Goal: Download file/media

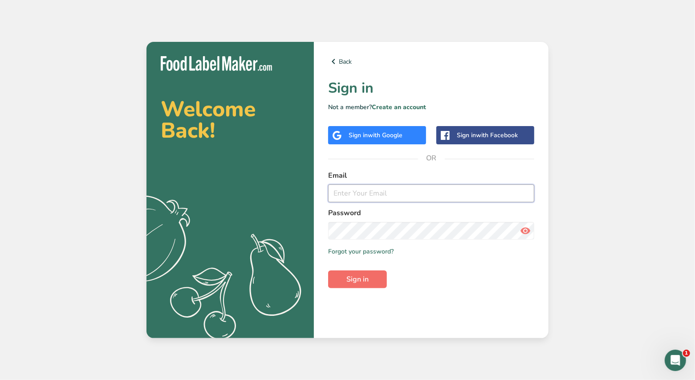
type input "[PERSON_NAME][EMAIL_ADDRESS][DOMAIN_NAME]"
click at [358, 287] on button "Sign in" at bounding box center [357, 279] width 59 height 18
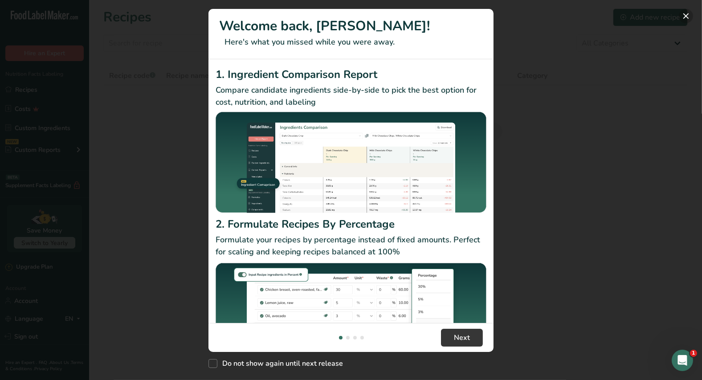
click at [680, 15] on button "New Features" at bounding box center [686, 16] width 14 height 14
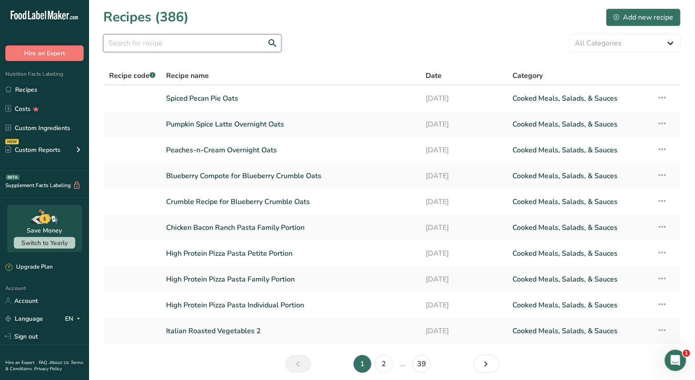
click at [134, 47] on input "text" at bounding box center [192, 43] width 178 height 18
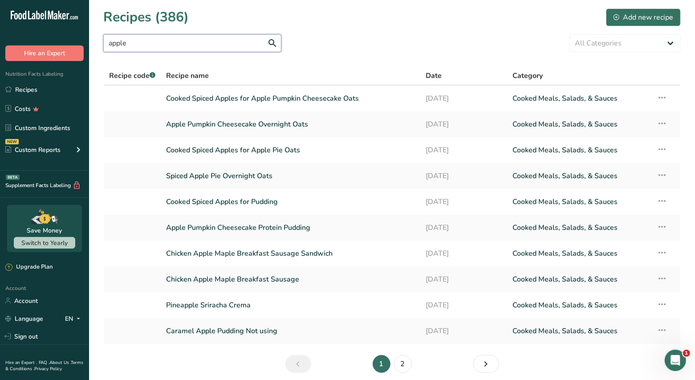
type input "apple"
click at [238, 254] on link "Chicken Apple Maple Breakfast Sausage Sandwich" at bounding box center [290, 253] width 249 height 19
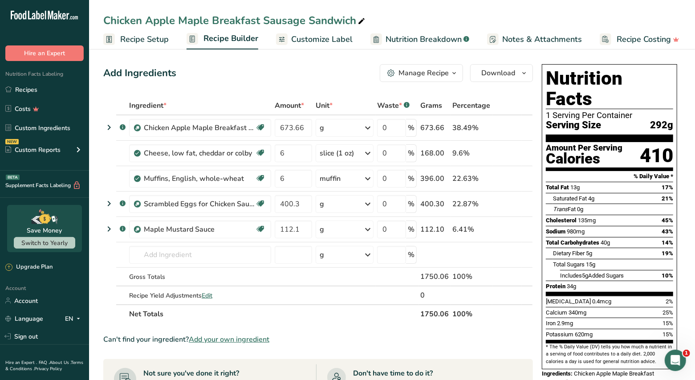
click at [329, 39] on span "Customize Label" at bounding box center [321, 39] width 61 height 12
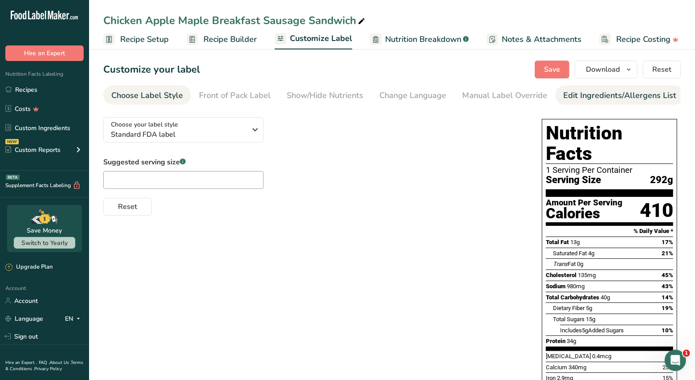
click at [574, 94] on div "Edit Ingredients/Allergens List" at bounding box center [619, 96] width 113 height 12
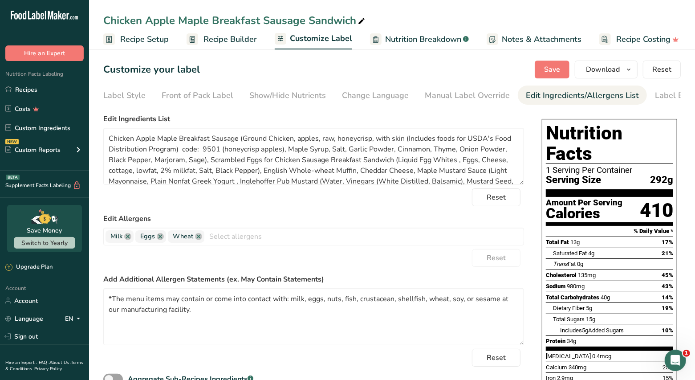
scroll to position [0, 69]
click at [623, 94] on div "Label Extra Info" at bounding box center [652, 96] width 59 height 12
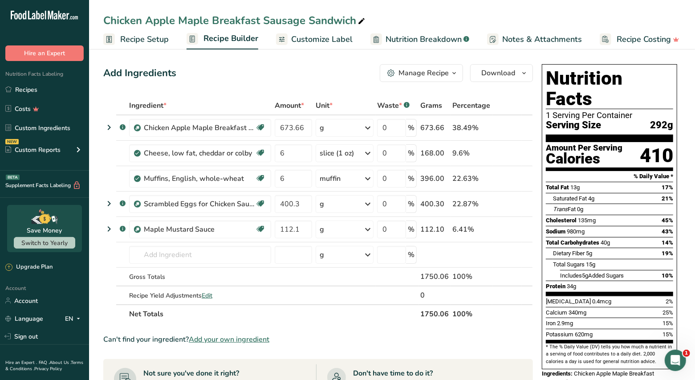
click at [334, 43] on span "Customize Label" at bounding box center [321, 39] width 61 height 12
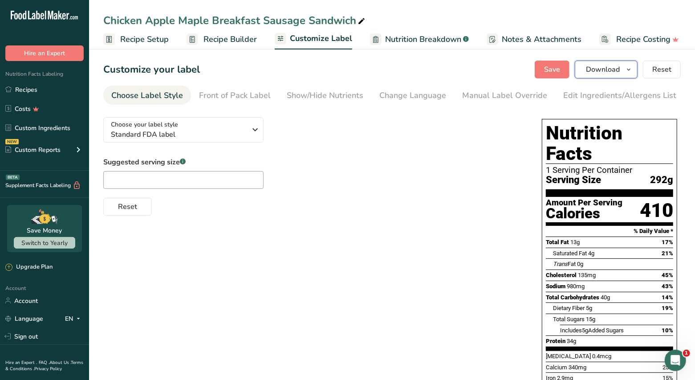
click at [606, 74] on span "Download" at bounding box center [603, 69] width 34 height 11
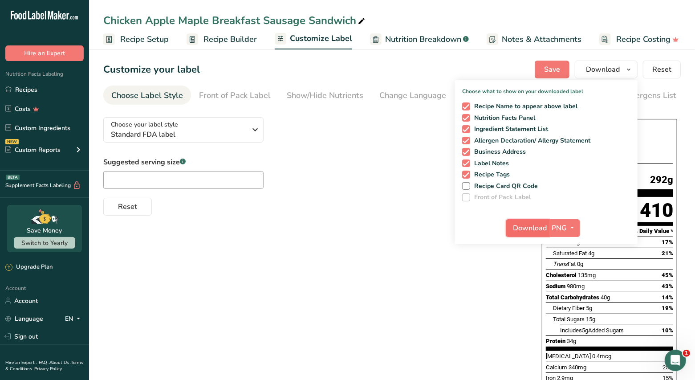
click at [530, 226] on span "Download" at bounding box center [530, 228] width 34 height 11
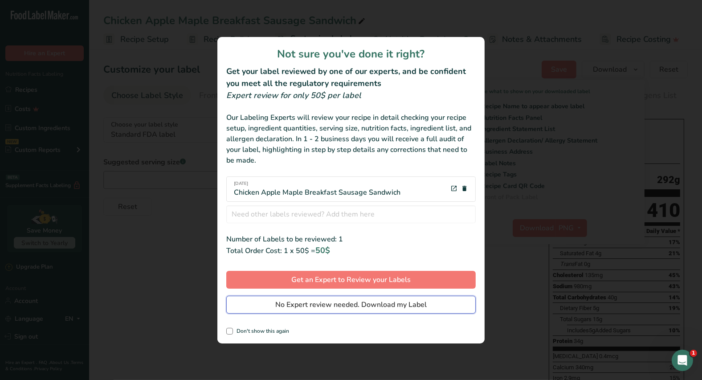
click at [350, 304] on span "No Expert review needed. Download my Label" at bounding box center [350, 304] width 151 height 11
